Goal: Transaction & Acquisition: Purchase product/service

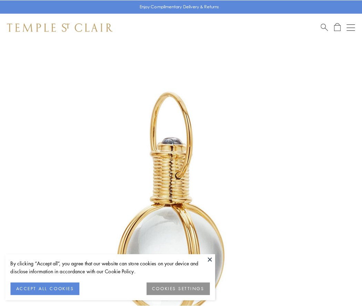
scroll to position [180, 0]
